Goal: Navigation & Orientation: Understand site structure

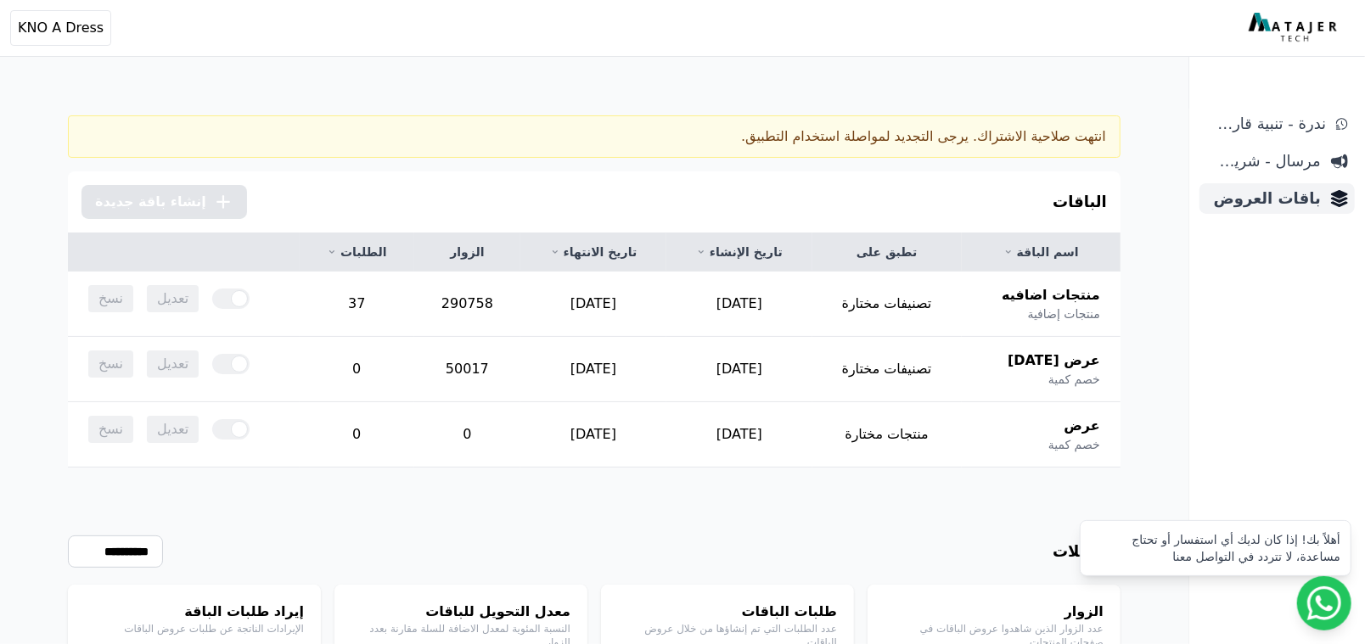
click at [1269, 192] on span "باقات العروض" at bounding box center [1263, 199] width 115 height 24
click at [1268, 164] on span "مرسال - شريط دعاية" at bounding box center [1263, 161] width 115 height 24
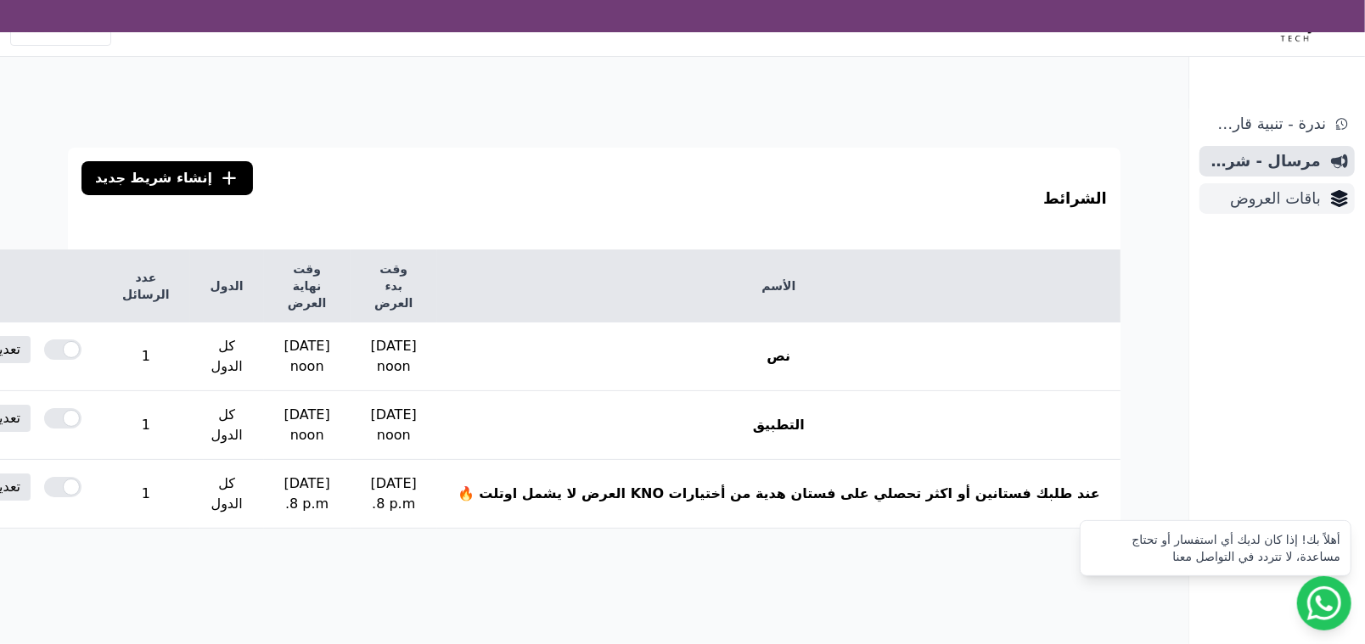
click at [1277, 210] on span "باقات العروض" at bounding box center [1263, 199] width 115 height 24
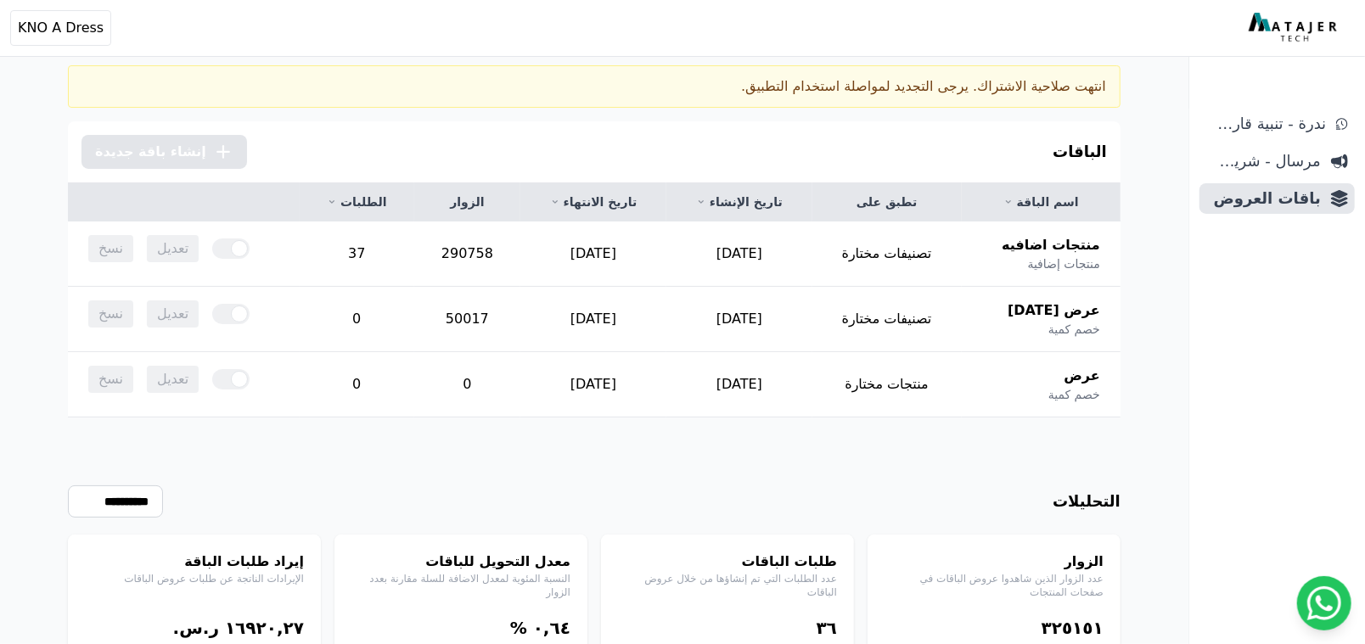
scroll to position [118, 0]
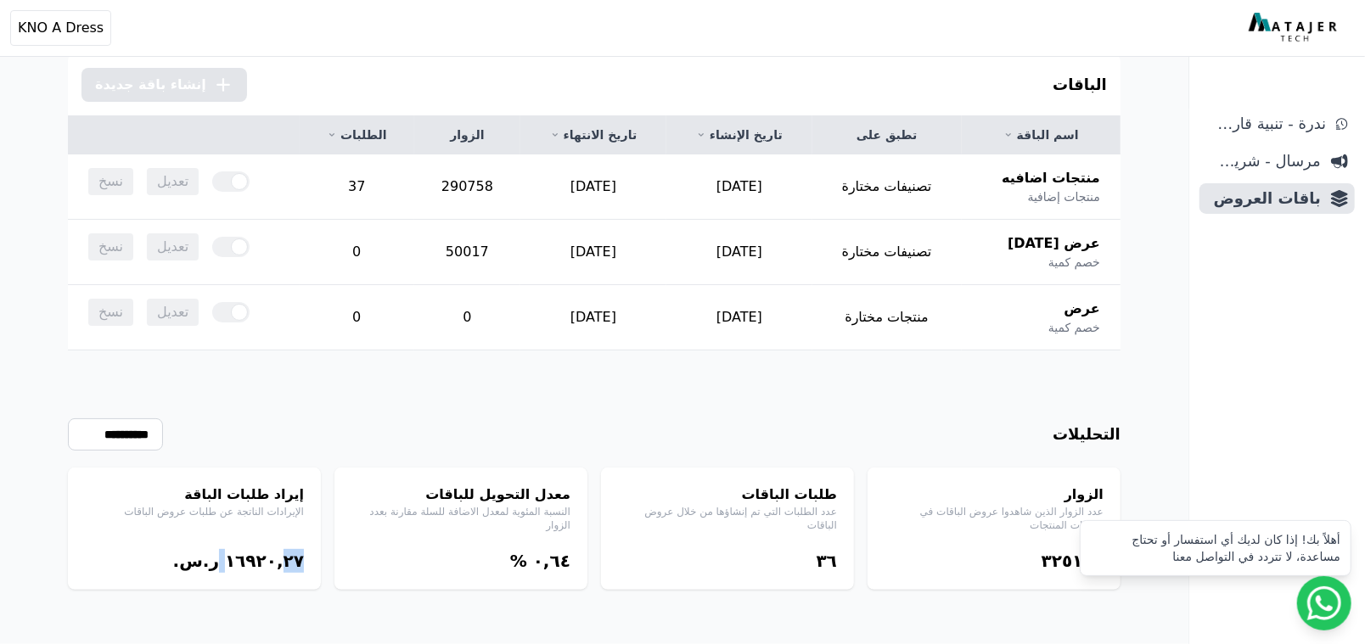
drag, startPoint x: 242, startPoint y: 565, endPoint x: 321, endPoint y: 556, distance: 79.5
click at [321, 556] on div "الزوار عدد الزوار الذين شاهدوا عروض الباقات في صفحات المنتجات ۳٢٥١٥١ طلبات البا…" at bounding box center [594, 529] width 1053 height 122
click at [1226, 344] on div "ندرة - تنبية قارب علي النفاذ مرسال - شريط دعاية باقات العروض" at bounding box center [1277, 377] width 176 height 536
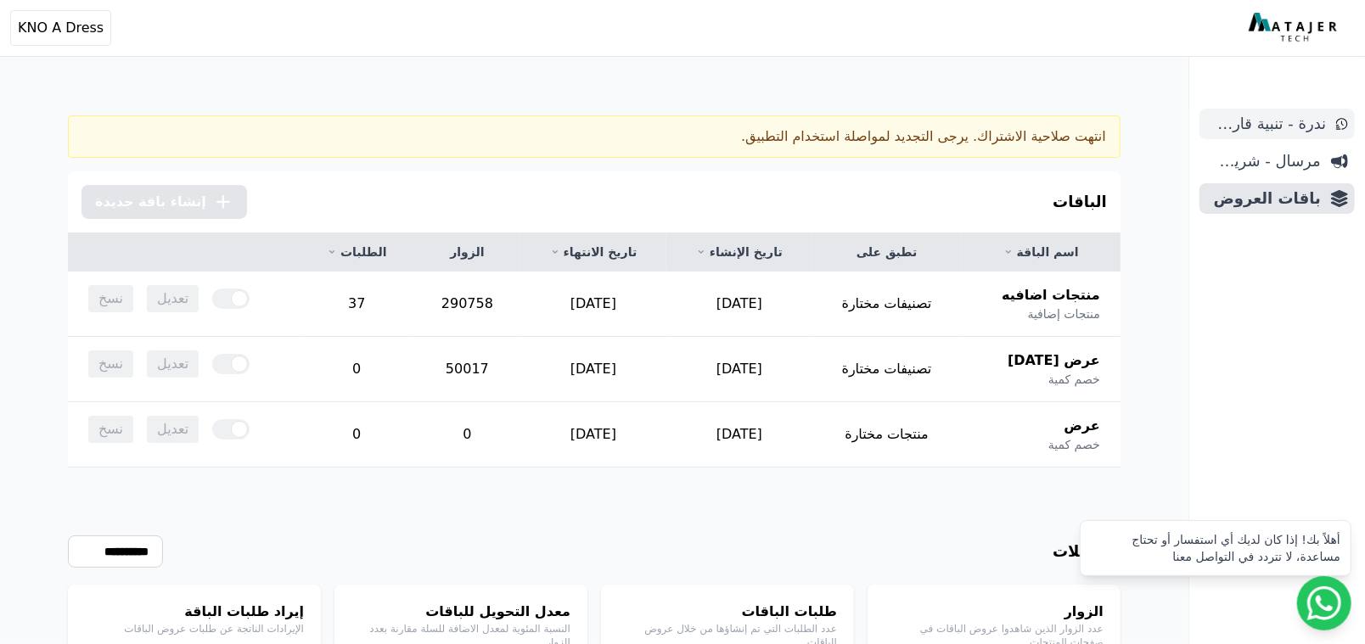
click at [1274, 126] on span "ندرة - تنبية قارب علي النفاذ" at bounding box center [1266, 124] width 120 height 24
